Goal: Find specific page/section: Find specific page/section

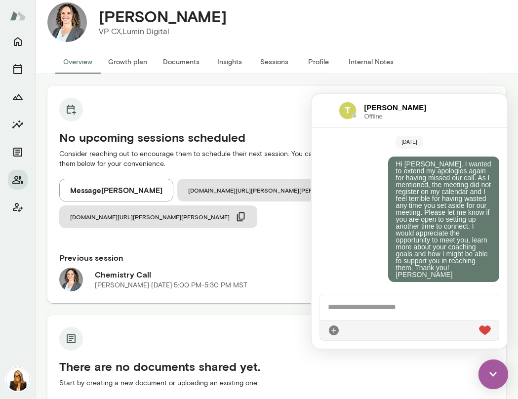
scroll to position [16, 0]
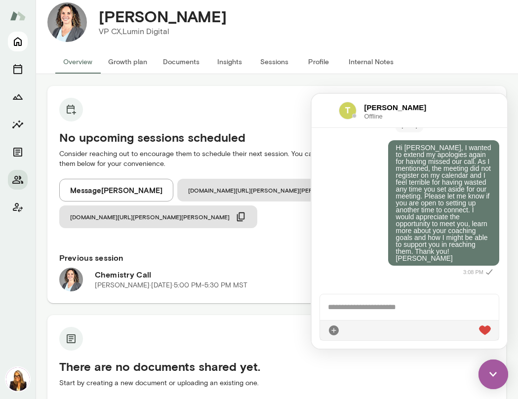
click at [19, 45] on icon "Home" at bounding box center [18, 42] width 8 height 9
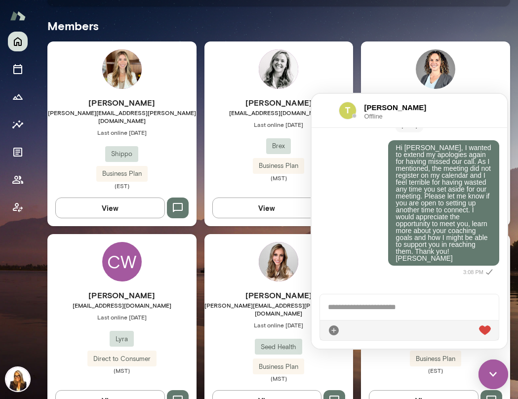
scroll to position [306, 0]
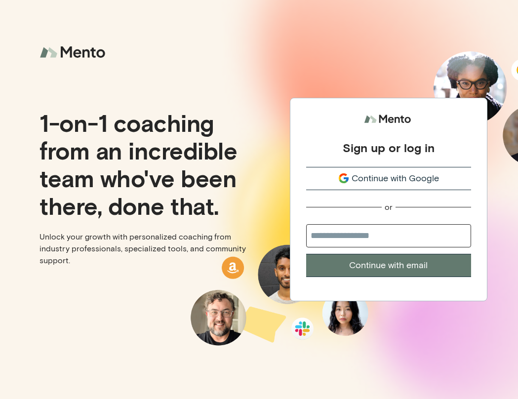
click at [383, 180] on span "Continue with Google" at bounding box center [395, 178] width 87 height 13
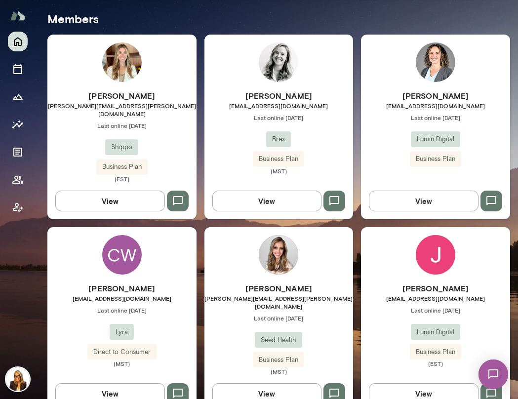
scroll to position [306, 0]
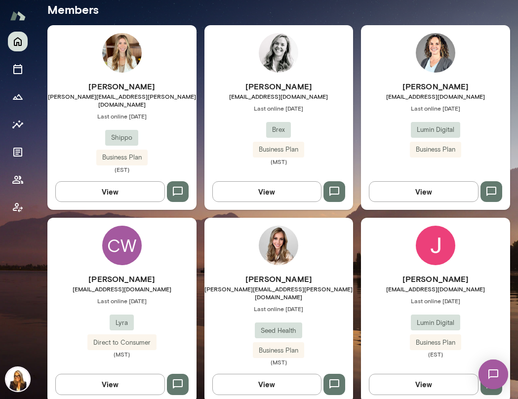
click at [396, 252] on div "[PERSON_NAME] [EMAIL_ADDRESS][DOMAIN_NAME] Last online [DATE] Lumin Digital Bus…" at bounding box center [435, 310] width 149 height 185
